Goal: Task Accomplishment & Management: Manage account settings

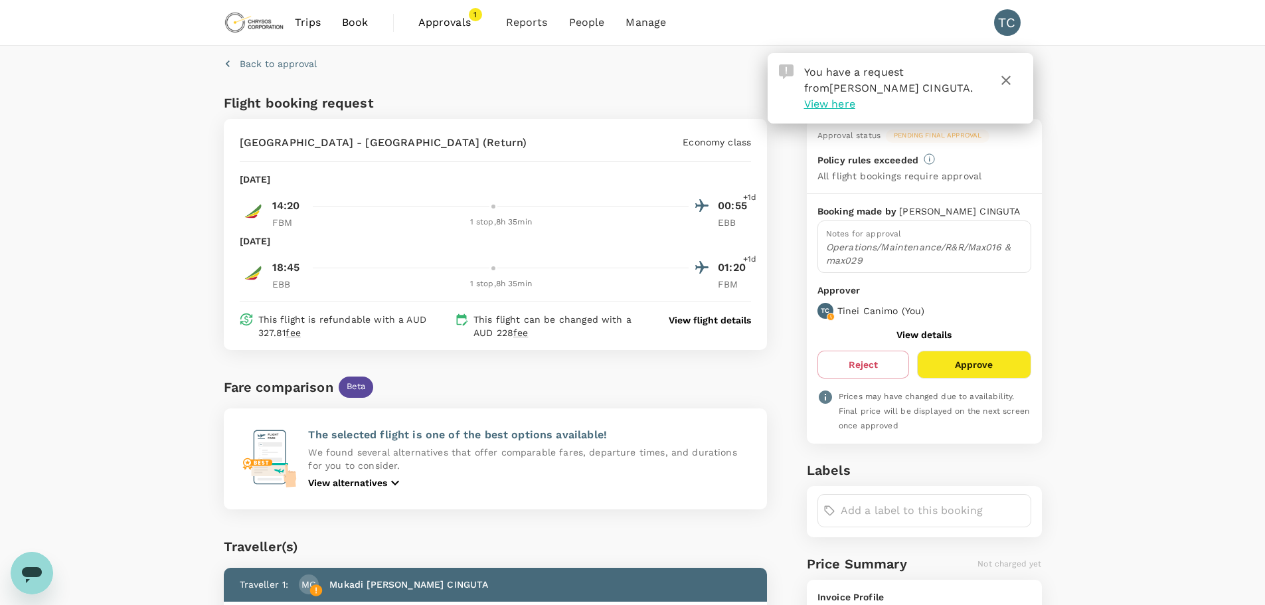
click at [855, 98] on span "View here" at bounding box center [829, 104] width 51 height 13
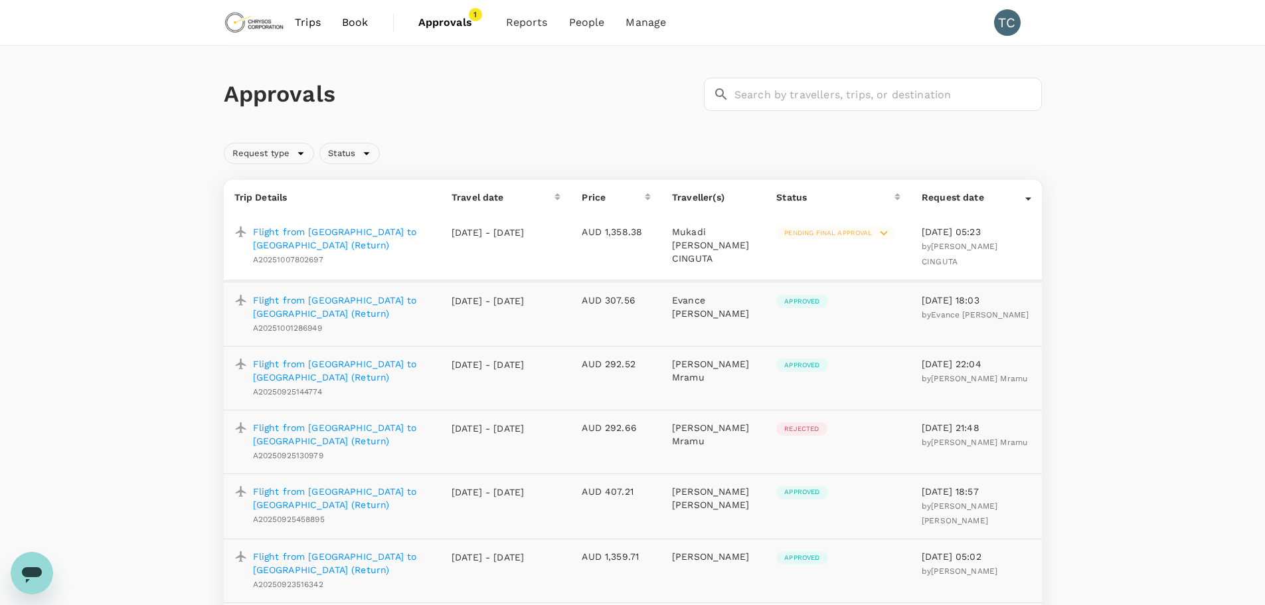
click at [355, 230] on p "Flight from [GEOGRAPHIC_DATA] to [GEOGRAPHIC_DATA] (Return)" at bounding box center [341, 238] width 177 height 27
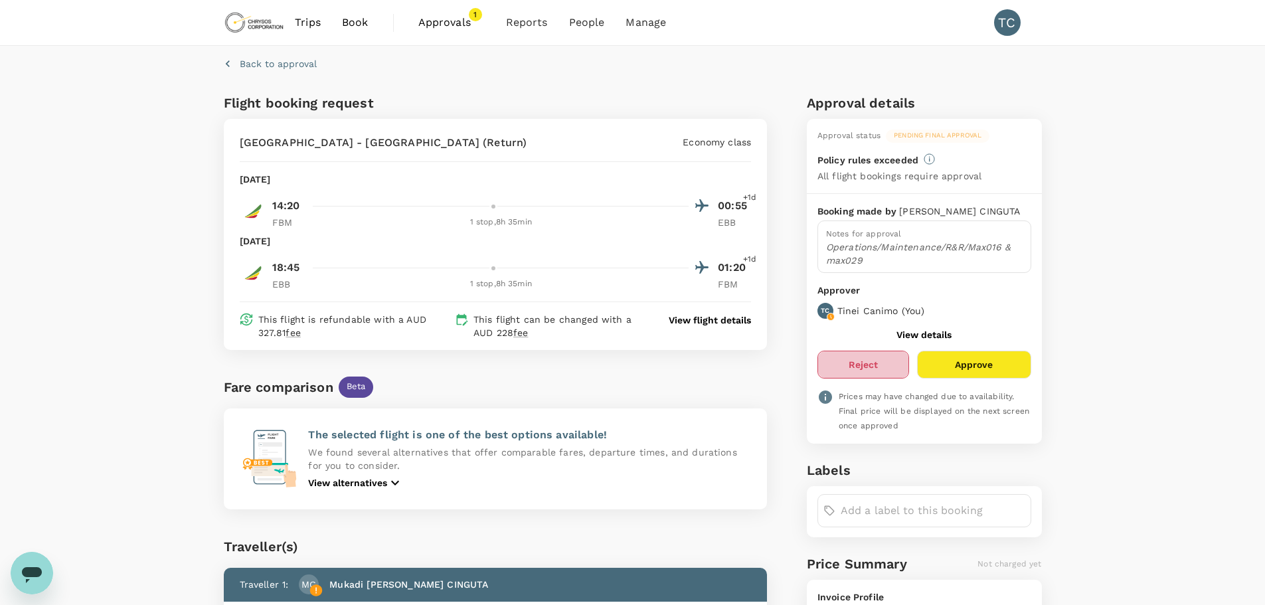
click at [861, 365] on button "Reject" at bounding box center [863, 365] width 92 height 28
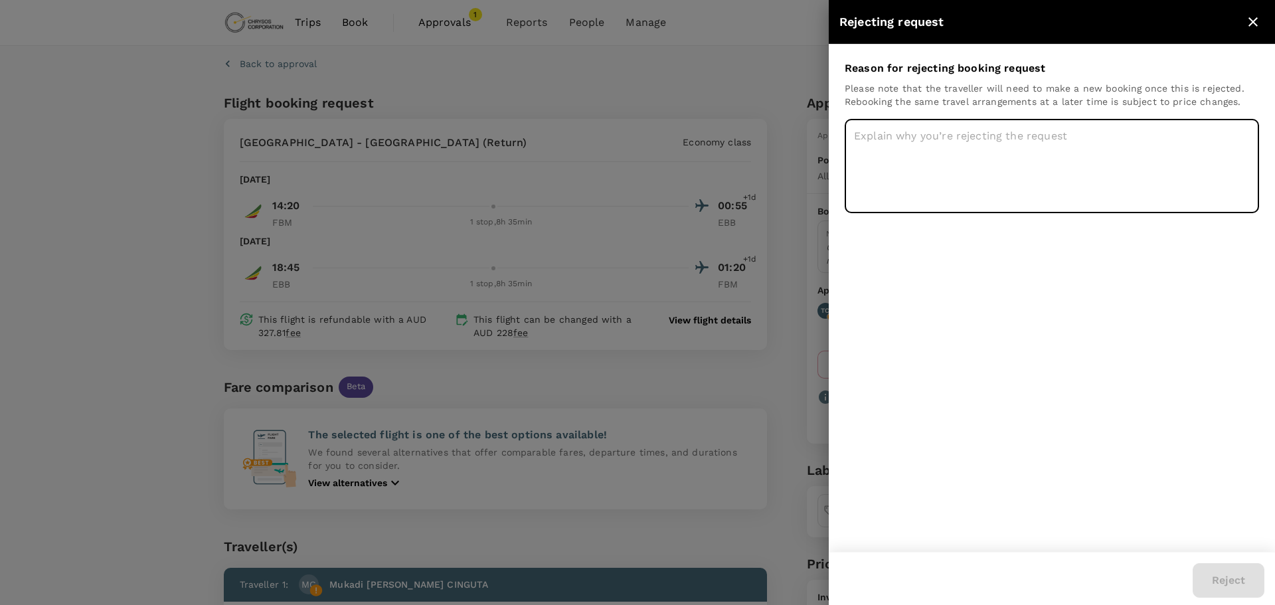
click at [915, 144] on textarea at bounding box center [1052, 166] width 414 height 94
type textarea "No label"
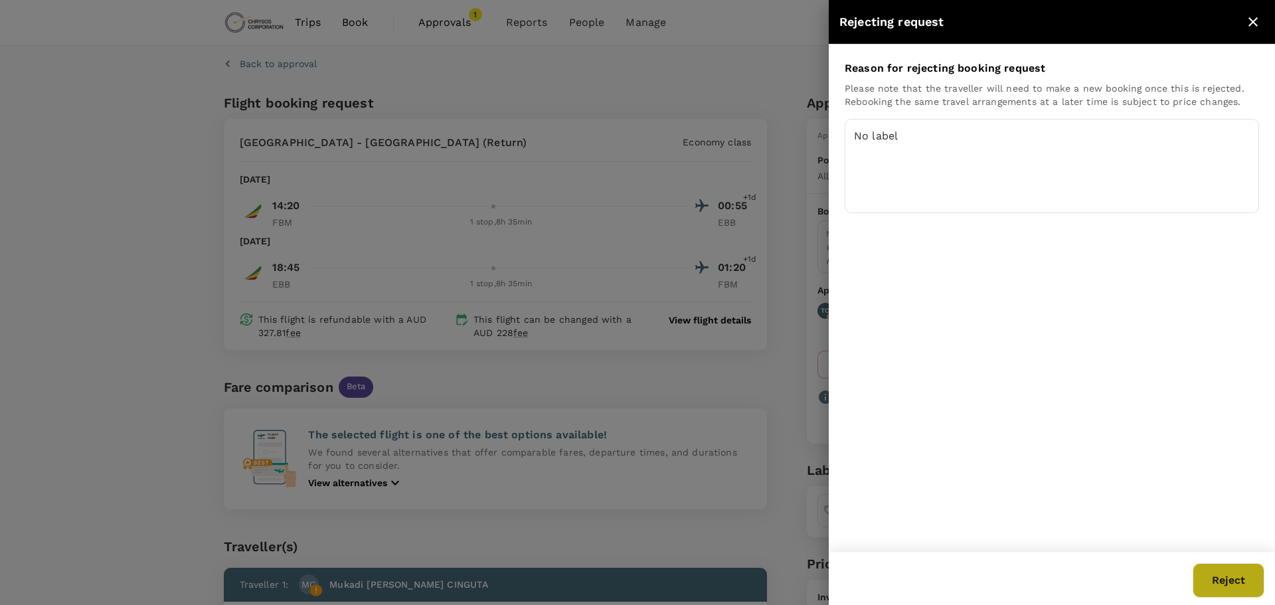
click at [1235, 585] on button "Reject" at bounding box center [1229, 580] width 72 height 35
